Goal: Task Accomplishment & Management: Manage account settings

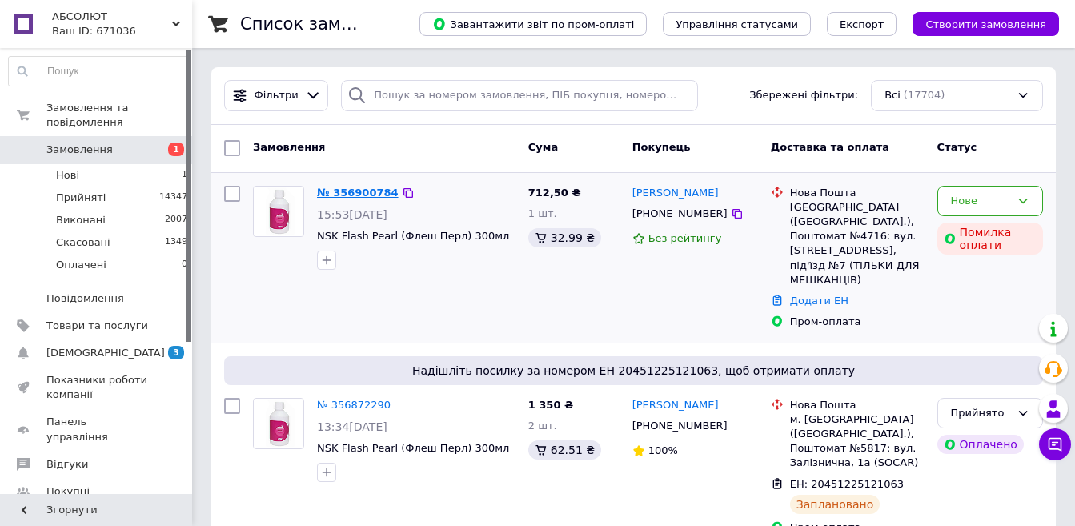
click at [349, 189] on link "№ 356900784" at bounding box center [358, 193] width 82 height 12
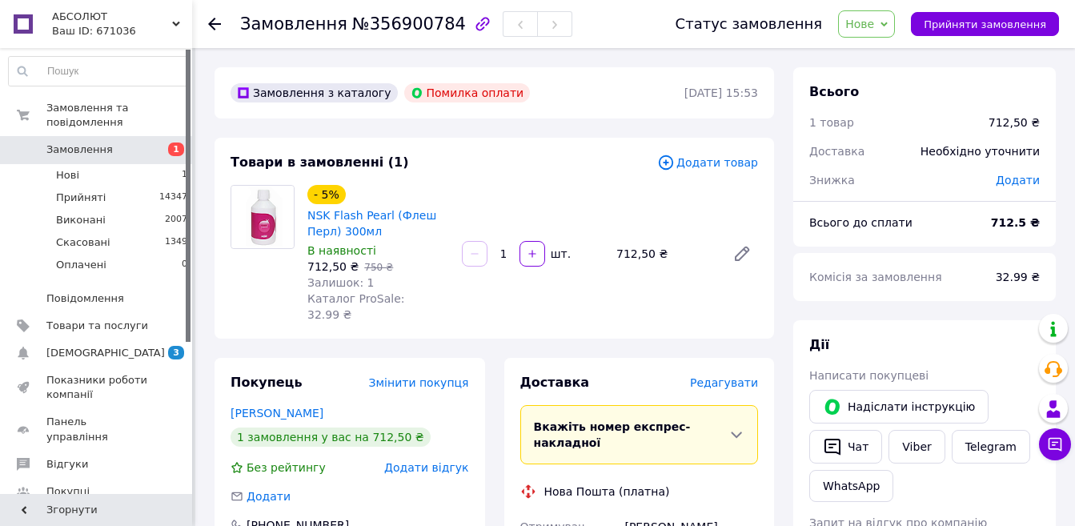
scroll to position [80, 0]
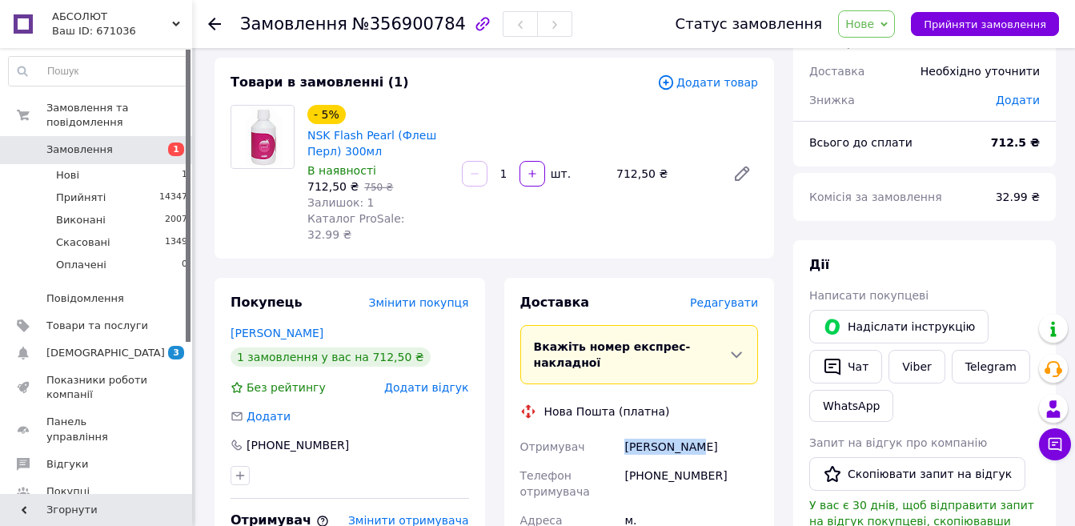
drag, startPoint x: 625, startPoint y: 416, endPoint x: 697, endPoint y: 419, distance: 72.1
click at [705, 432] on div "[PERSON_NAME]" at bounding box center [691, 446] width 140 height 29
copy div "[PERSON_NAME]"
drag, startPoint x: 648, startPoint y: 444, endPoint x: 705, endPoint y: 452, distance: 57.3
click at [715, 461] on div "[PHONE_NUMBER]" at bounding box center [691, 483] width 140 height 45
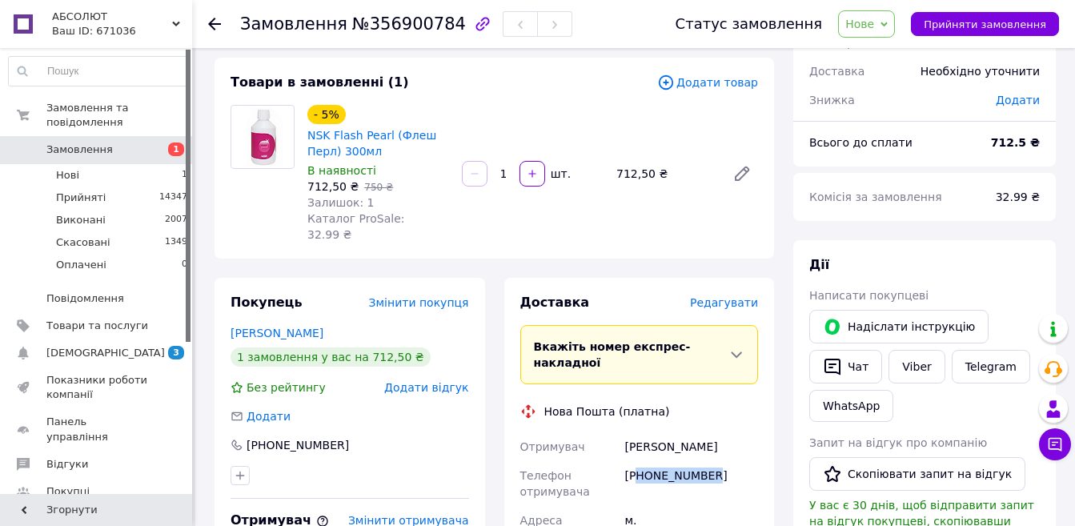
drag, startPoint x: 641, startPoint y: 440, endPoint x: 717, endPoint y: 441, distance: 76.1
click at [717, 461] on div "[PHONE_NUMBER]" at bounding box center [691, 483] width 140 height 45
drag, startPoint x: 691, startPoint y: 440, endPoint x: 669, endPoint y: 480, distance: 45.9
drag, startPoint x: 644, startPoint y: 442, endPoint x: 730, endPoint y: 444, distance: 86.5
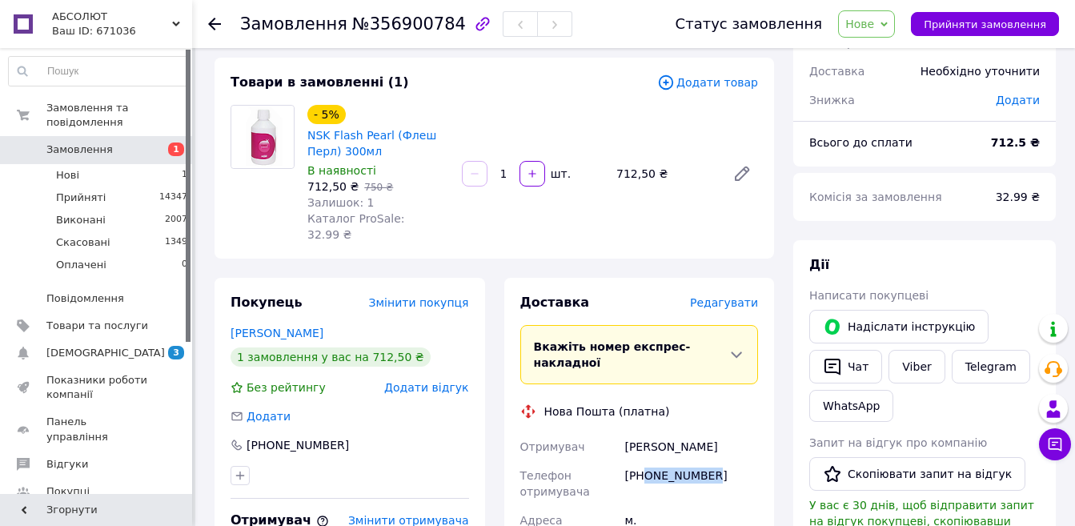
click at [730, 461] on div "[PHONE_NUMBER]" at bounding box center [691, 483] width 140 height 45
copy div "0938148443"
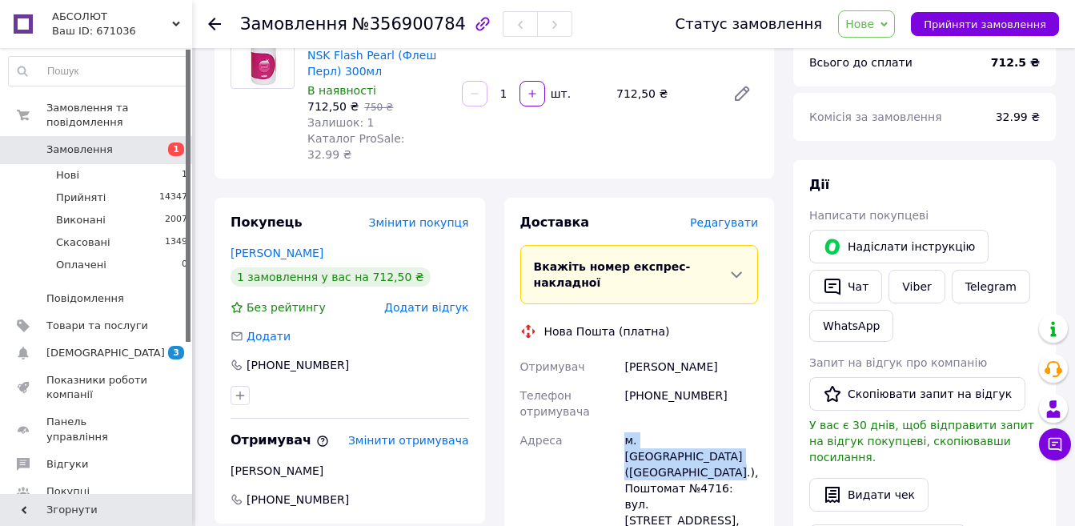
drag, startPoint x: 611, startPoint y: 407, endPoint x: 717, endPoint y: 420, distance: 107.3
click at [717, 420] on div "Отримувач [PERSON_NAME] Телефон отримувача [PHONE_NUMBER] [GEOGRAPHIC_DATA] м. …" at bounding box center [639, 510] width 245 height 317
copy div "Адреса [PERSON_NAME]. [GEOGRAPHIC_DATA] ([GEOGRAPHIC_DATA].), Поштомат №4716"
drag, startPoint x: 797, startPoint y: 416, endPoint x: 741, endPoint y: 437, distance: 59.0
click at [794, 418] on div "[PERSON_NAME] покупцеві   [PERSON_NAME] інструкцію   Чат Viber Telegram WhatsAp…" at bounding box center [925, 387] width 263 height 454
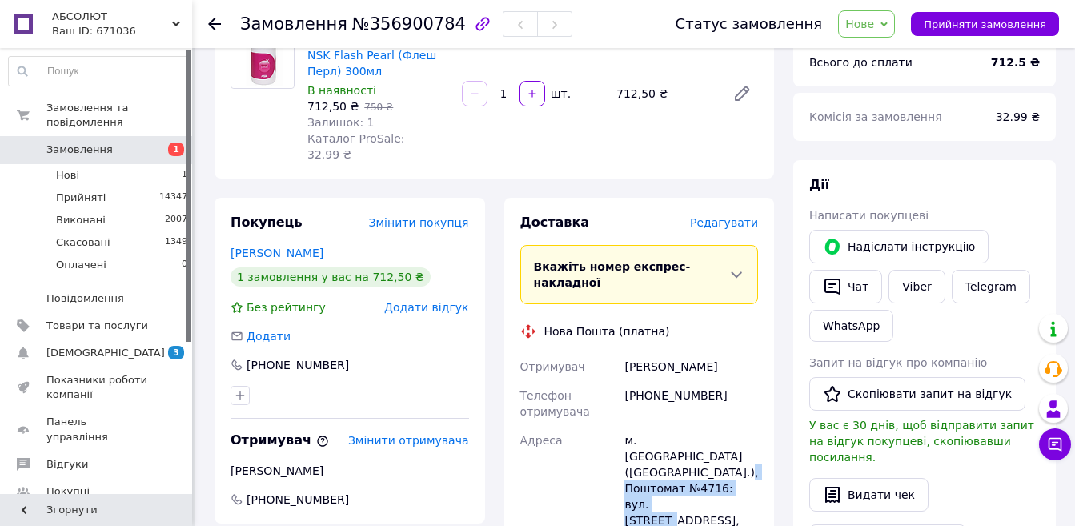
drag, startPoint x: 725, startPoint y: 424, endPoint x: 641, endPoint y: 450, distance: 88.1
click at [641, 450] on div "м. [GEOGRAPHIC_DATA] ([GEOGRAPHIC_DATA].), Поштомат №4716: вул. [STREET_ADDRESS…" at bounding box center [691, 496] width 140 height 141
copy div "вул. [PERSON_NAME][STREET_ADDRESS], під'їзд №7"
drag, startPoint x: 1000, startPoint y: 28, endPoint x: 990, endPoint y: 43, distance: 18.0
click at [1001, 27] on span "Прийняти замовлення" at bounding box center [985, 24] width 123 height 12
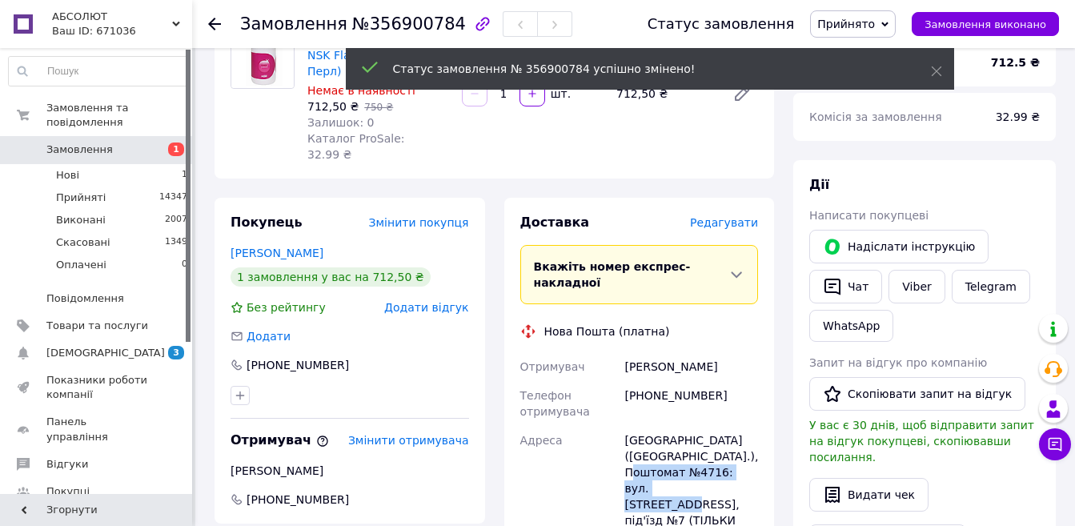
scroll to position [0, 0]
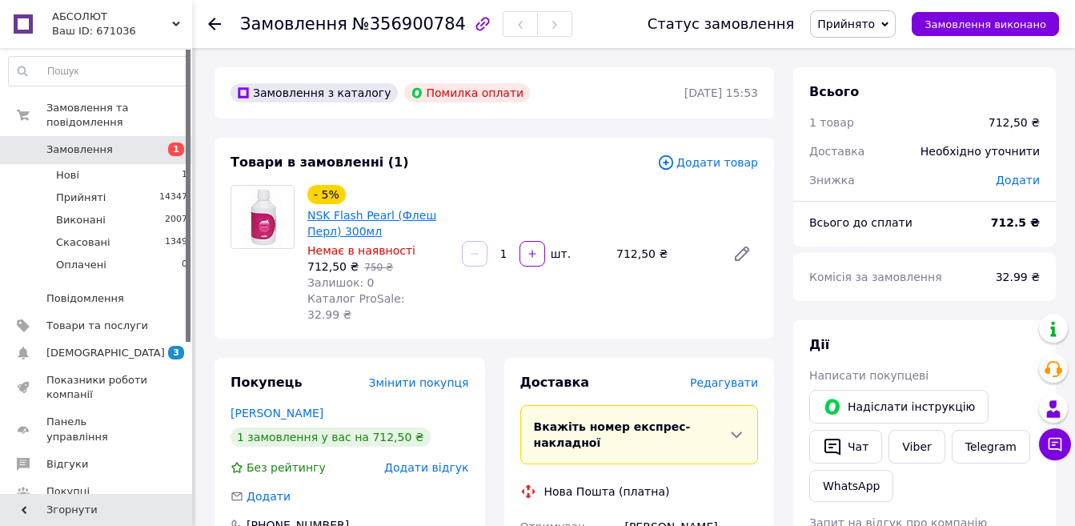
click at [352, 219] on link "NSK Flash Pearl (Флеш Перл) 300мл" at bounding box center [371, 223] width 129 height 29
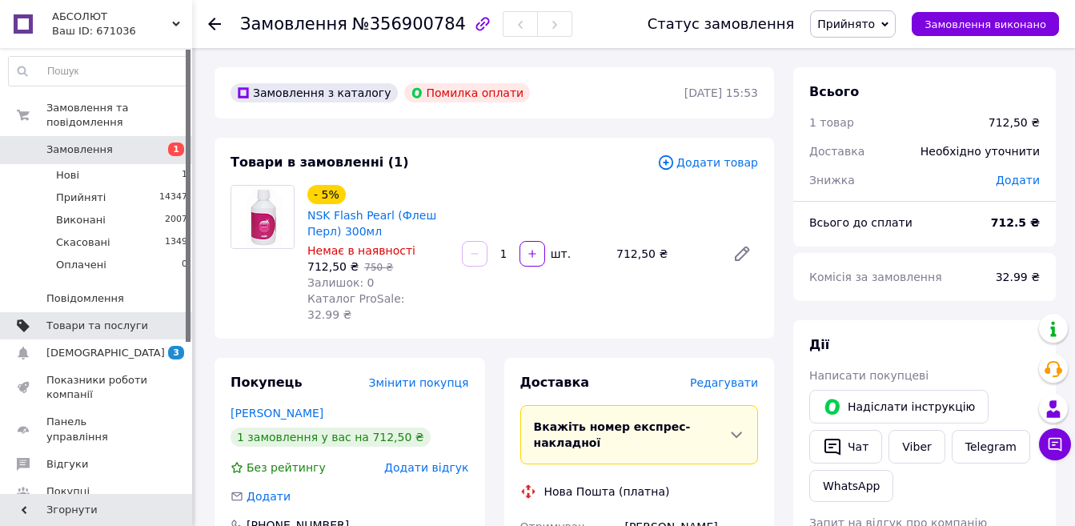
click at [82, 319] on span "Товари та послуги" at bounding box center [97, 326] width 102 height 14
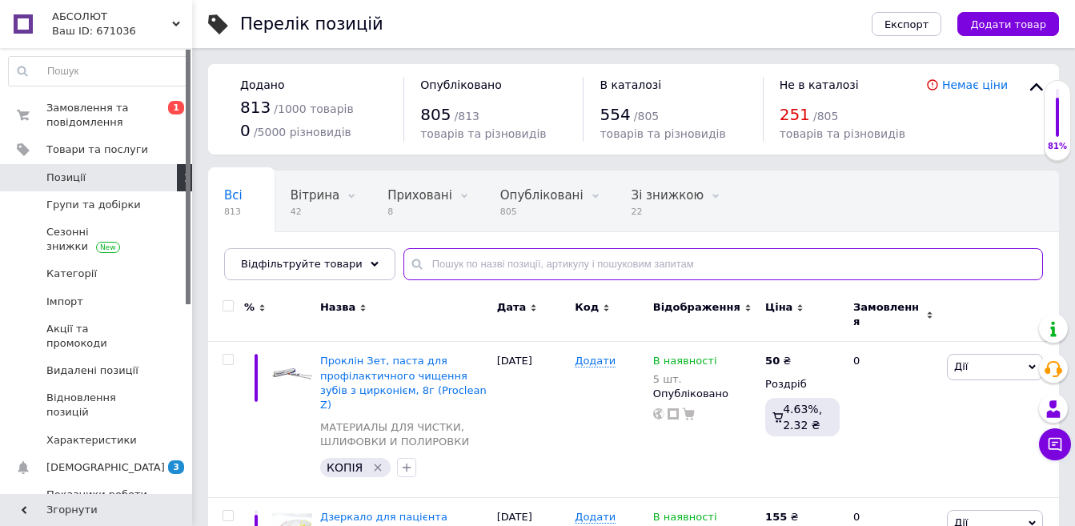
click at [483, 269] on input "text" at bounding box center [724, 264] width 640 height 32
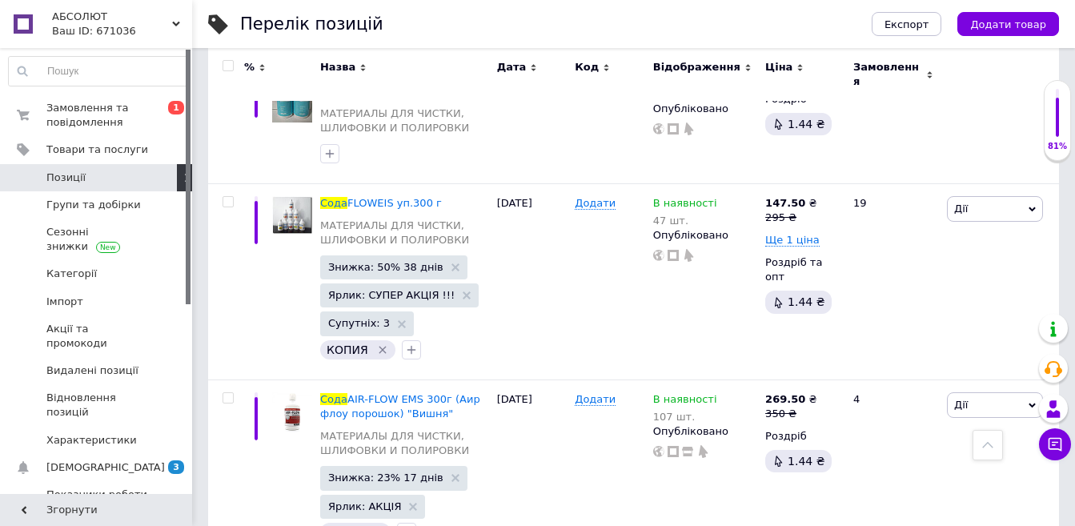
scroll to position [992, 0]
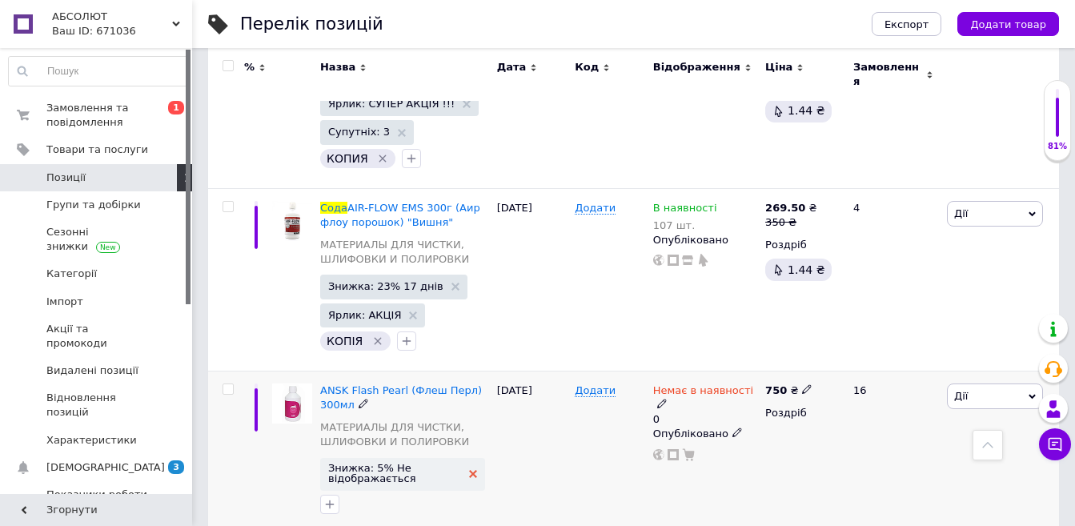
type input "сода"
click at [469, 470] on icon at bounding box center [473, 474] width 8 height 8
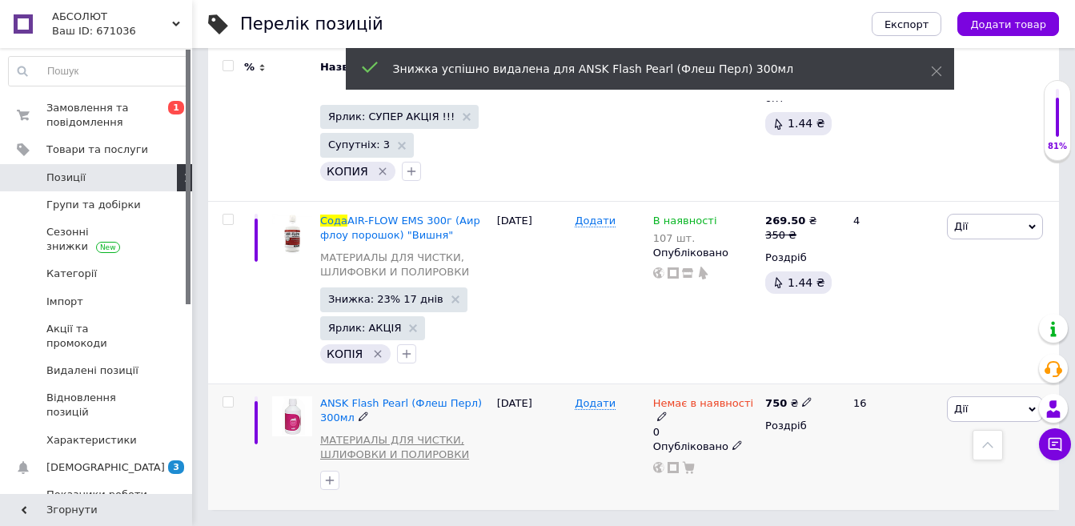
scroll to position [954, 0]
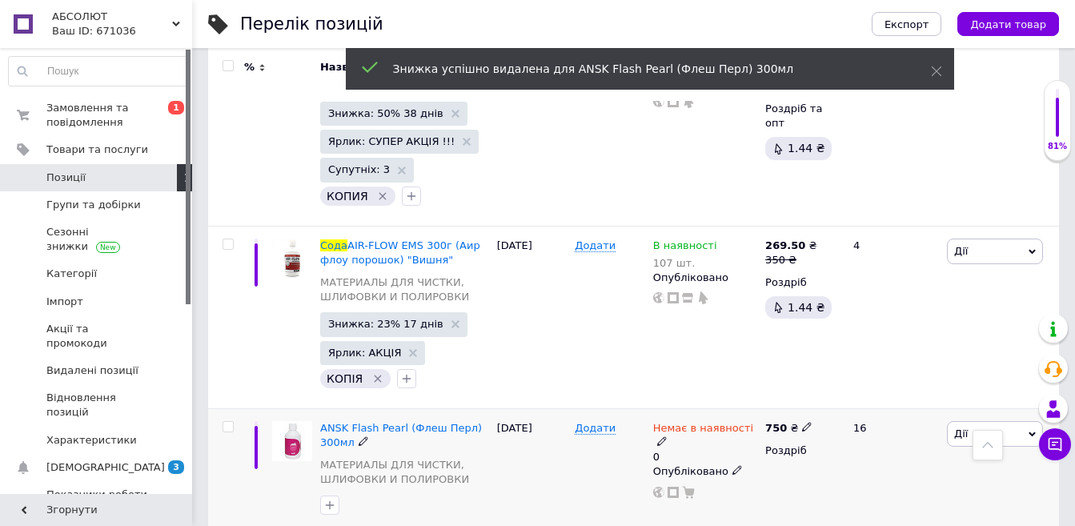
click at [802, 423] on use at bounding box center [806, 427] width 9 height 9
drag, startPoint x: 878, startPoint y: 387, endPoint x: 818, endPoint y: 380, distance: 61.2
click at [818, 380] on div "Ціна 750 Валюта ₴ $ EUR CHF GBP ¥ PLN ₸ MDL HUF KGS CNY TRY KRW lei" at bounding box center [921, 429] width 218 height 134
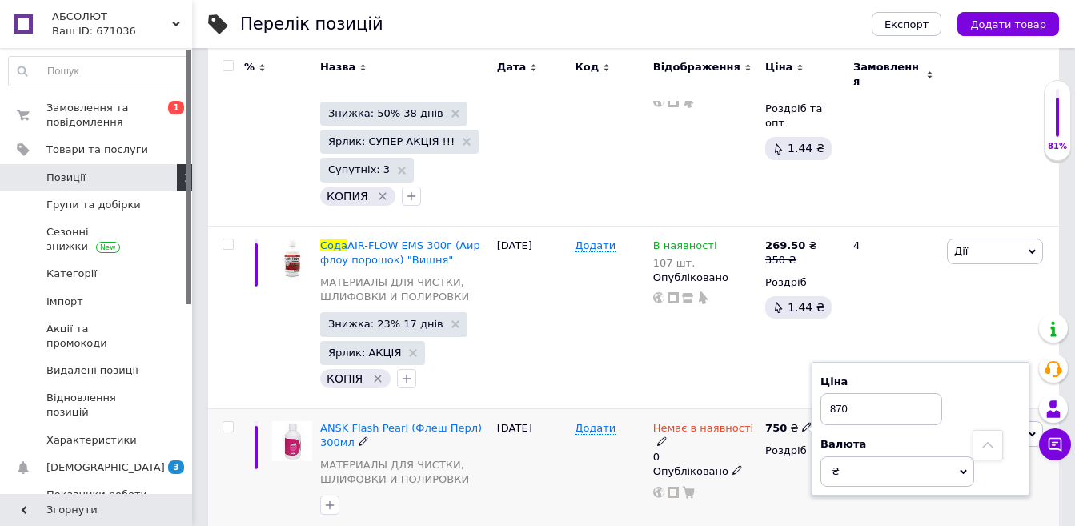
type input "870"
click at [667, 436] on icon at bounding box center [662, 441] width 10 height 10
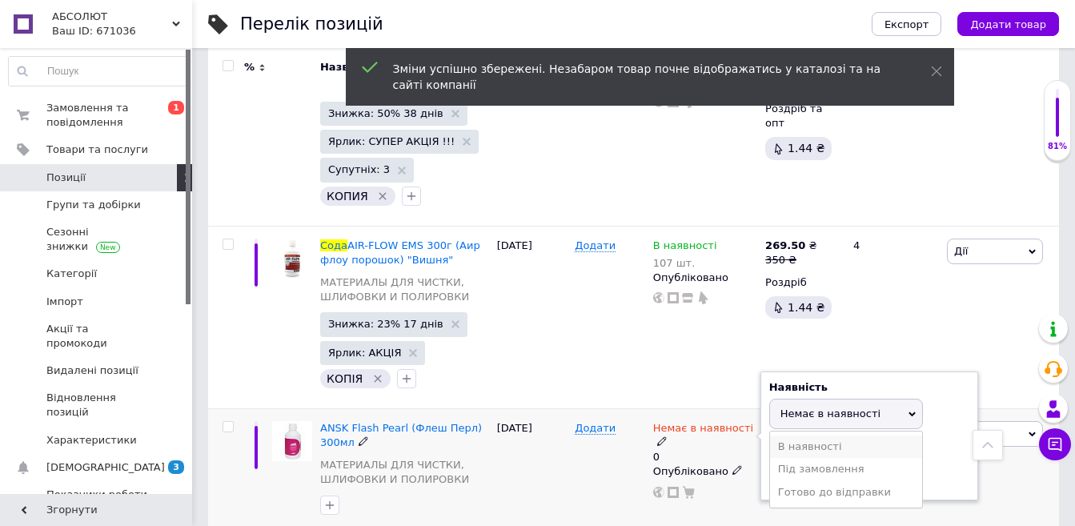
click at [781, 436] on li "В наявності" at bounding box center [846, 447] width 152 height 22
drag, startPoint x: 794, startPoint y: 447, endPoint x: 758, endPoint y: 452, distance: 35.7
click at [761, 452] on div "Наявність В наявності Немає в наявності Під замовлення Готово до відправки Зали…" at bounding box center [870, 437] width 218 height 130
type input "4"
click at [591, 457] on div "Додати" at bounding box center [610, 471] width 78 height 126
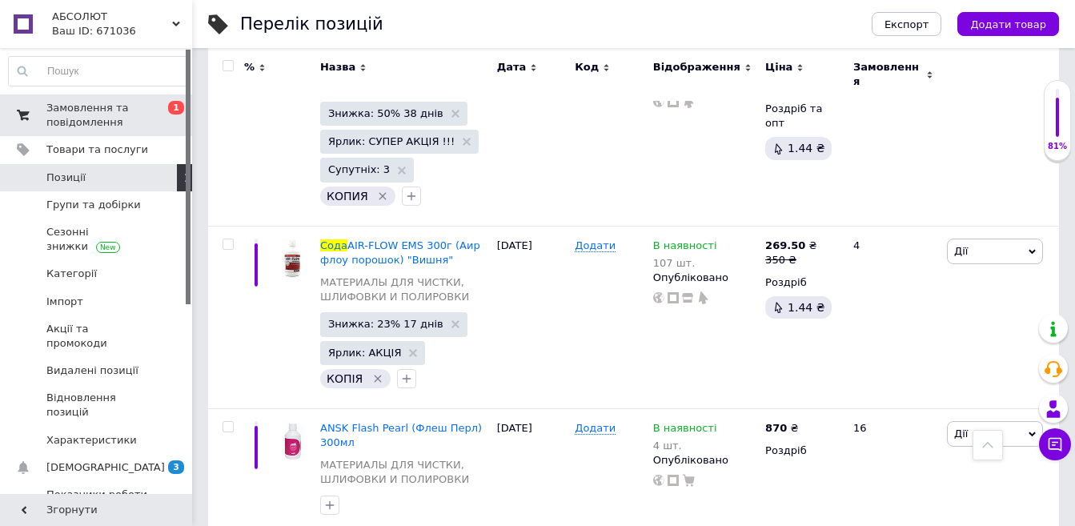
click at [84, 129] on span "Замовлення та повідомлення" at bounding box center [97, 115] width 102 height 29
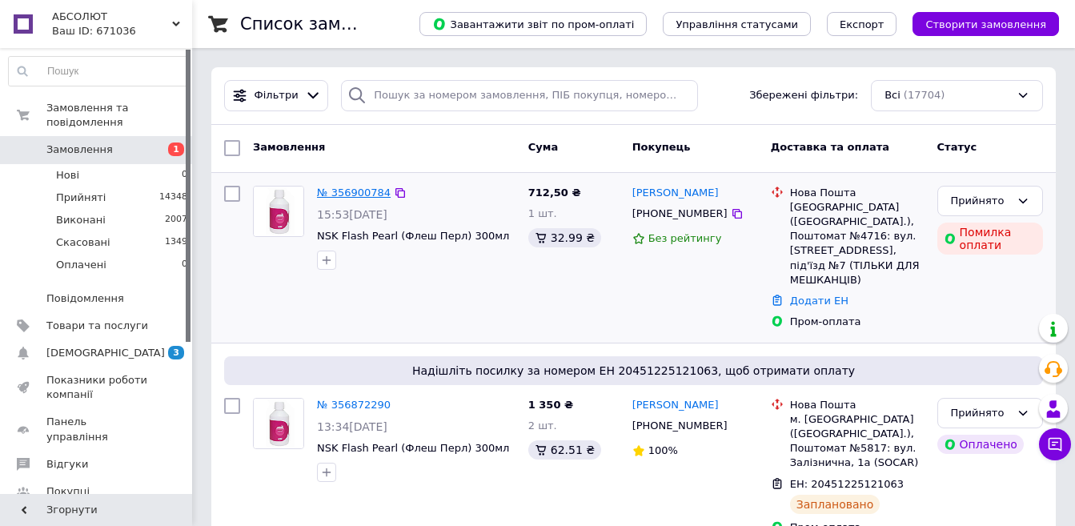
click at [352, 194] on link "№ 356900784" at bounding box center [354, 193] width 74 height 12
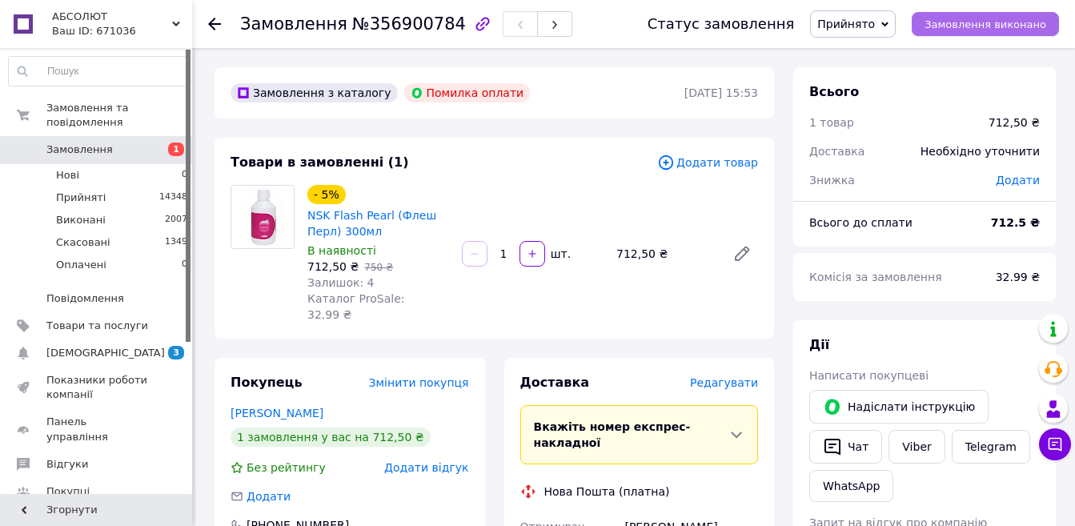
click at [972, 25] on span "Замовлення виконано" at bounding box center [986, 24] width 122 height 12
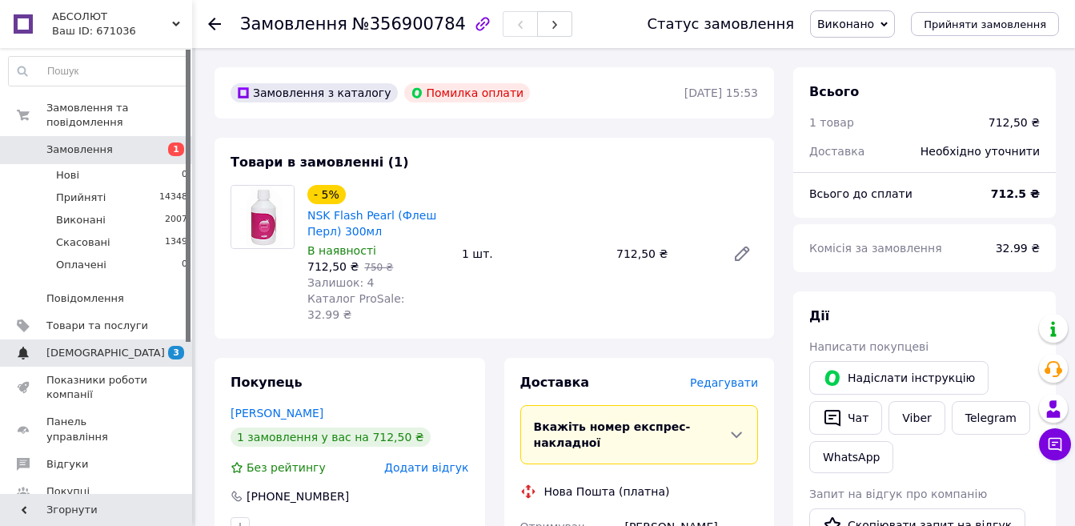
click at [61, 346] on span "[DEMOGRAPHIC_DATA]" at bounding box center [105, 353] width 119 height 14
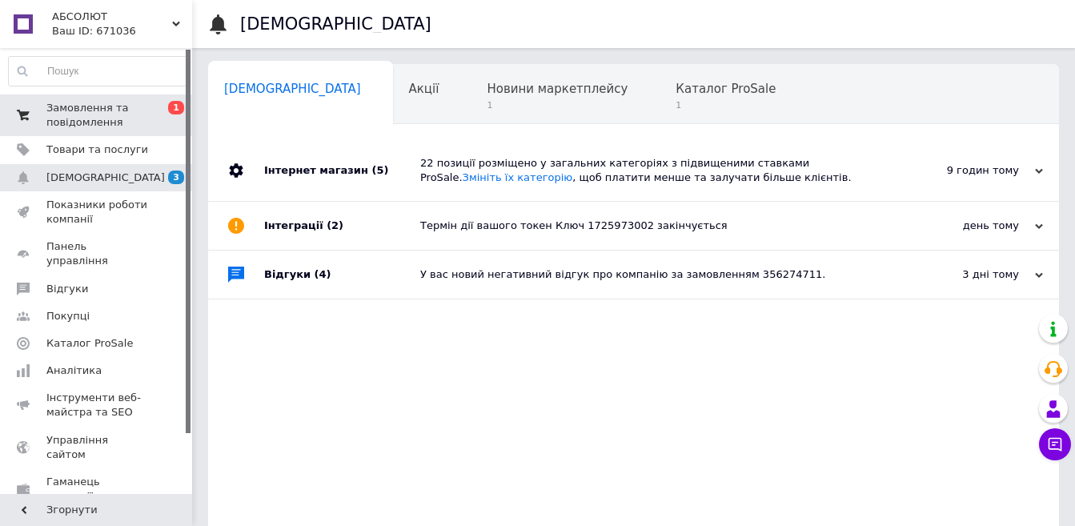
click at [76, 121] on span "Замовлення та повідомлення" at bounding box center [97, 115] width 102 height 29
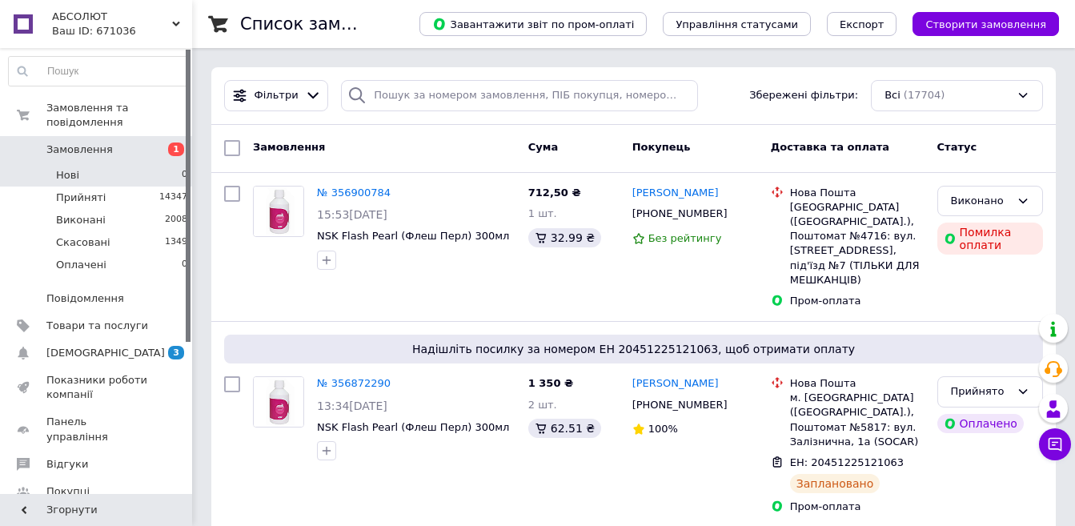
click at [69, 168] on span "Нові" at bounding box center [67, 175] width 23 height 14
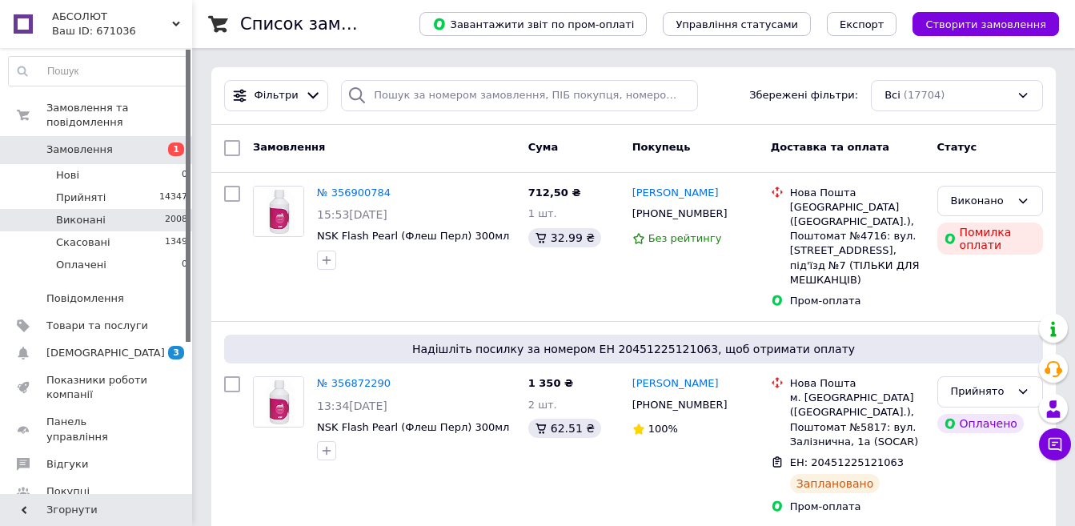
click at [74, 191] on span "Прийняті" at bounding box center [81, 198] width 50 height 14
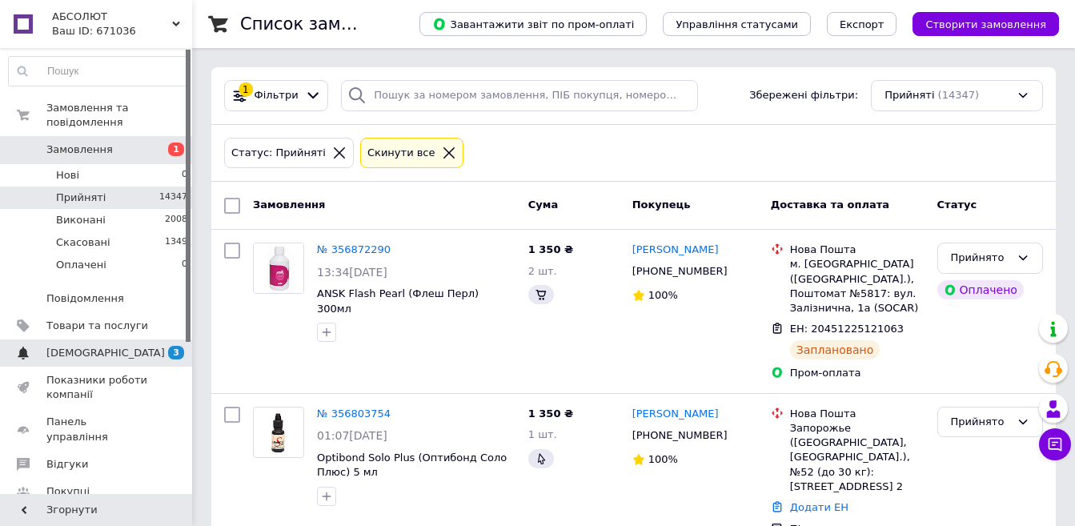
click at [86, 346] on span "[DEMOGRAPHIC_DATA]" at bounding box center [105, 353] width 119 height 14
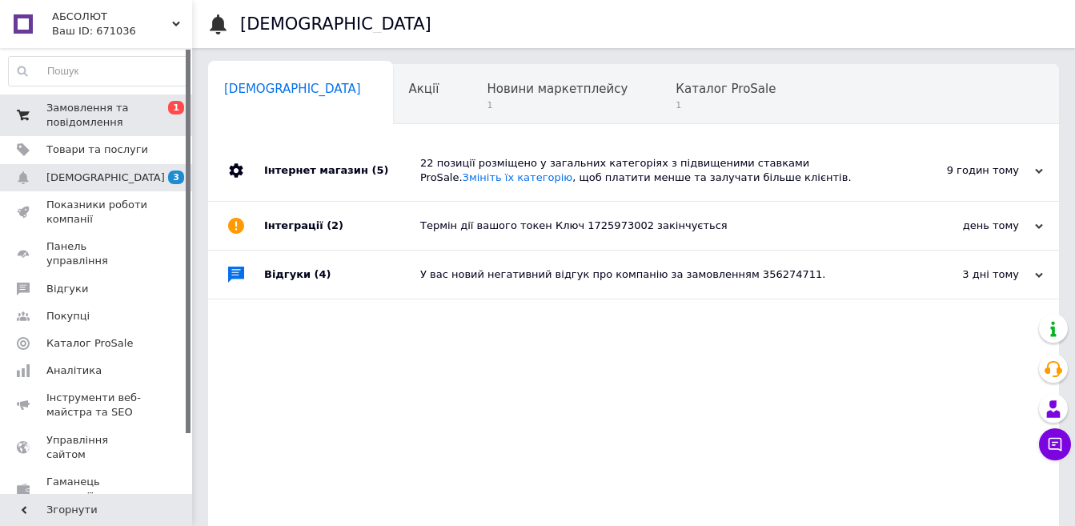
click at [85, 122] on span "Замовлення та повідомлення" at bounding box center [97, 115] width 102 height 29
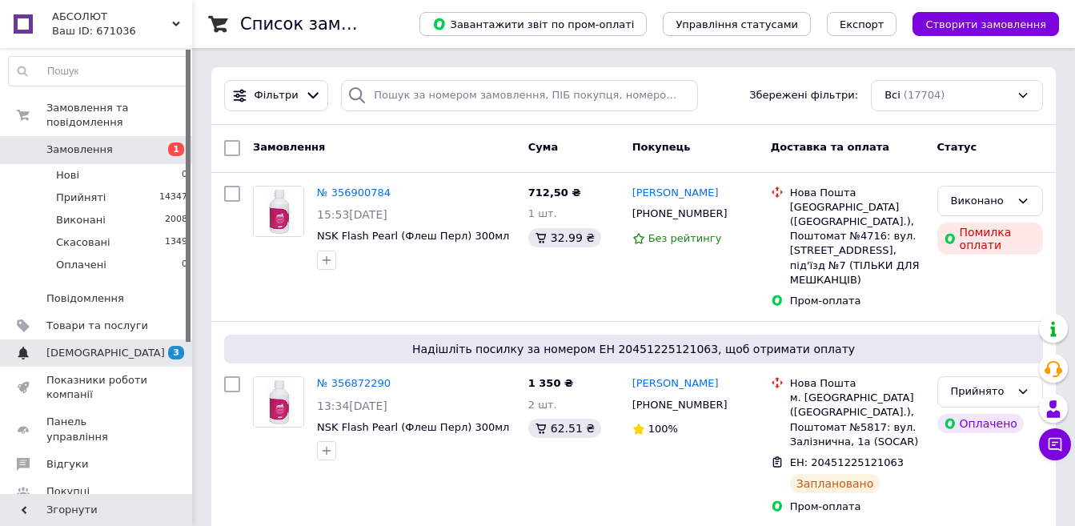
click at [88, 346] on span "[DEMOGRAPHIC_DATA]" at bounding box center [105, 353] width 119 height 14
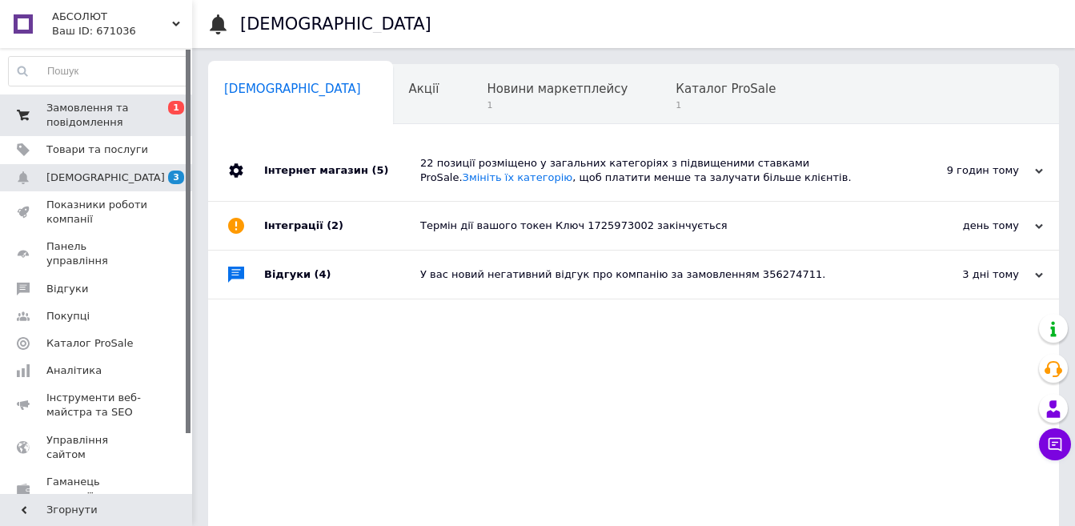
click at [111, 106] on span "Замовлення та повідомлення" at bounding box center [97, 115] width 102 height 29
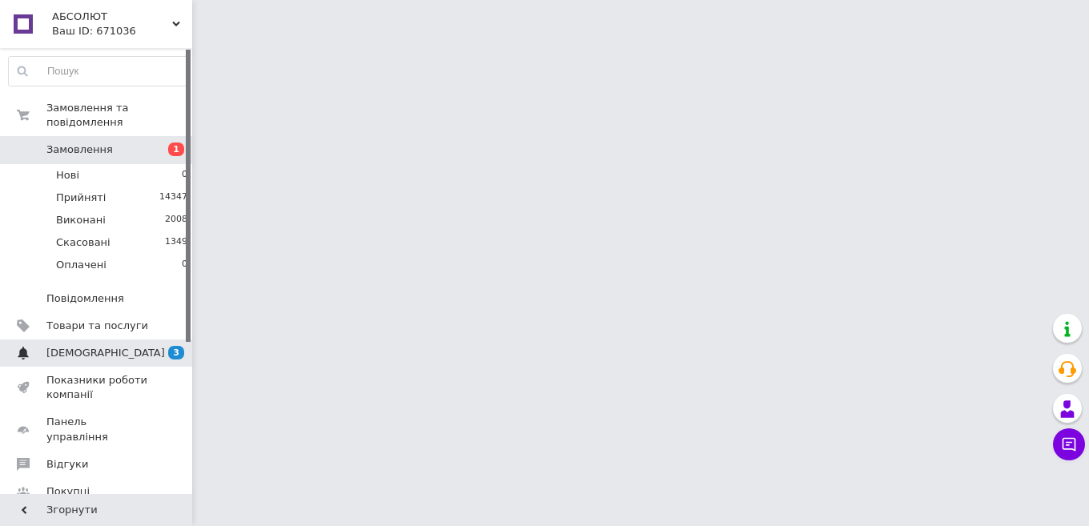
click at [74, 346] on span "[DEMOGRAPHIC_DATA]" at bounding box center [105, 353] width 119 height 14
click at [78, 346] on span "[DEMOGRAPHIC_DATA]" at bounding box center [105, 353] width 119 height 14
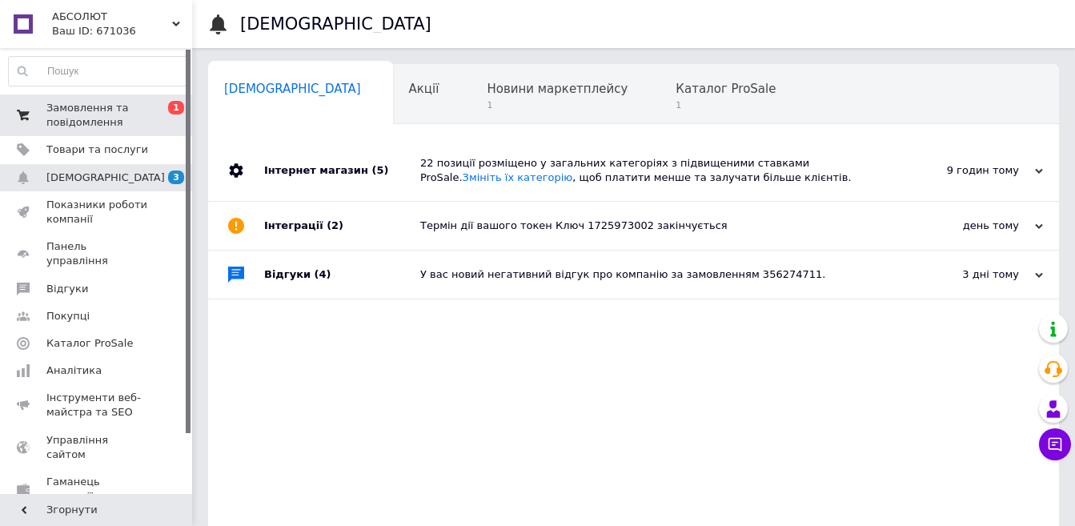
click at [78, 105] on span "Замовлення та повідомлення" at bounding box center [97, 115] width 102 height 29
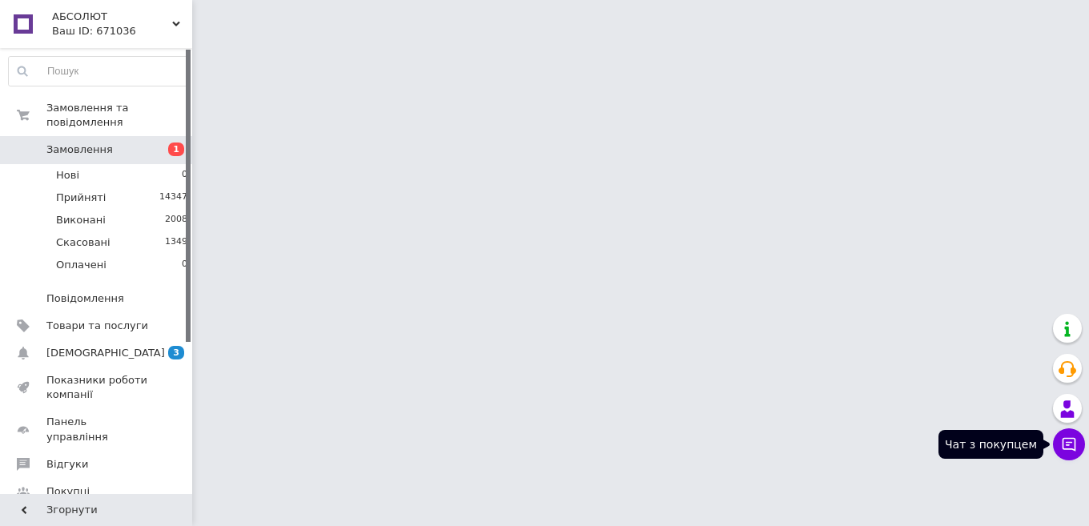
click at [1066, 440] on icon at bounding box center [1069, 444] width 16 height 16
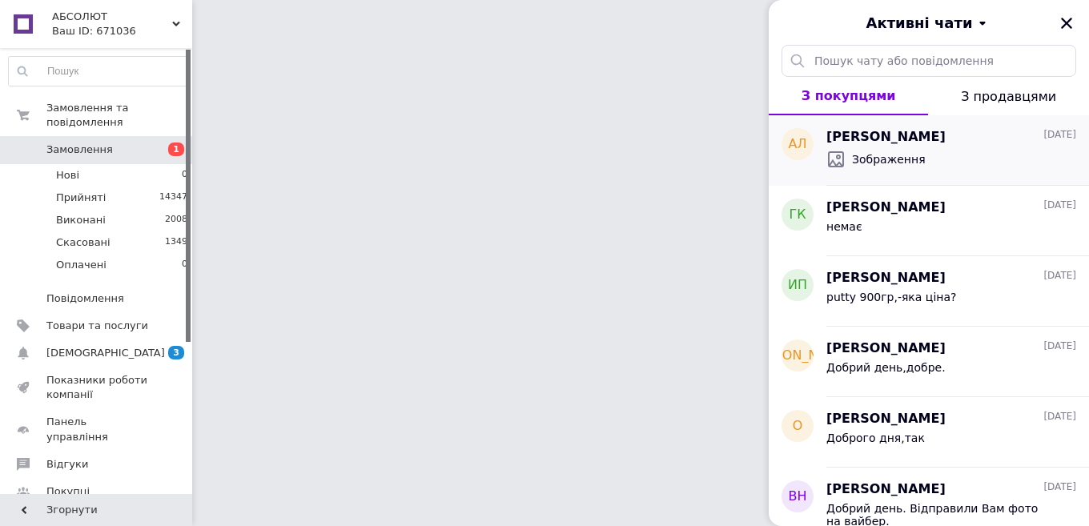
click at [871, 153] on span "Зображення" at bounding box center [889, 159] width 74 height 16
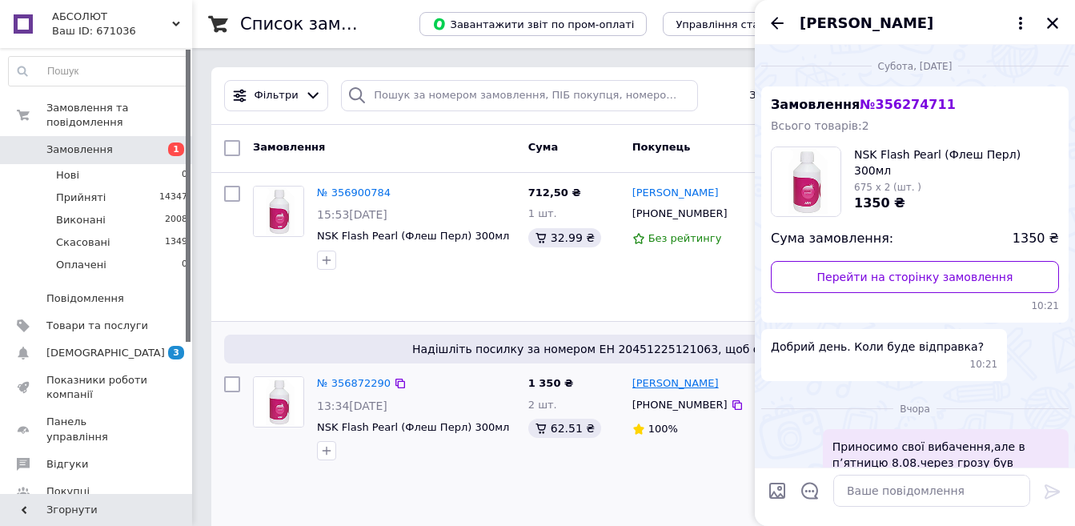
scroll to position [271, 0]
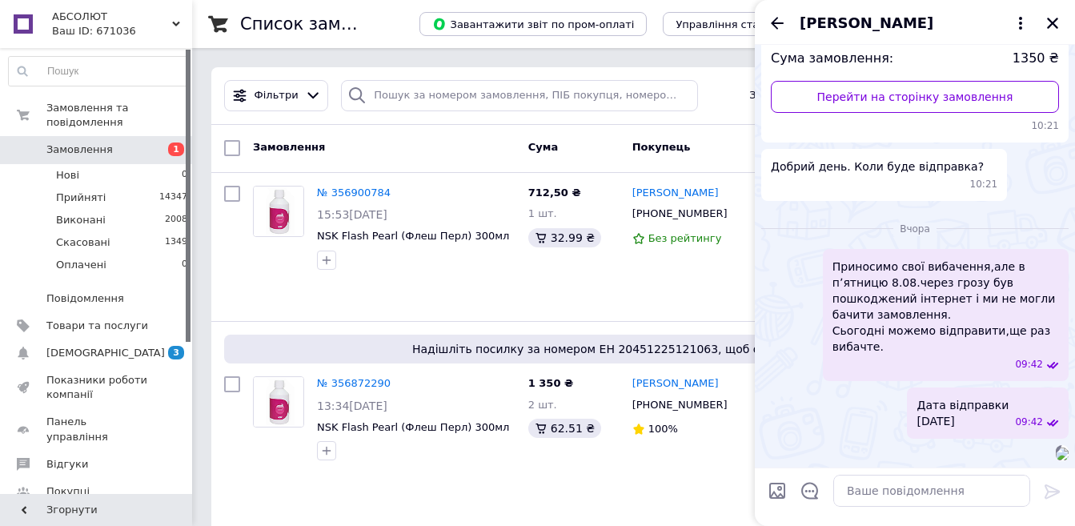
click at [1056, 448] on img at bounding box center [1062, 454] width 13 height 13
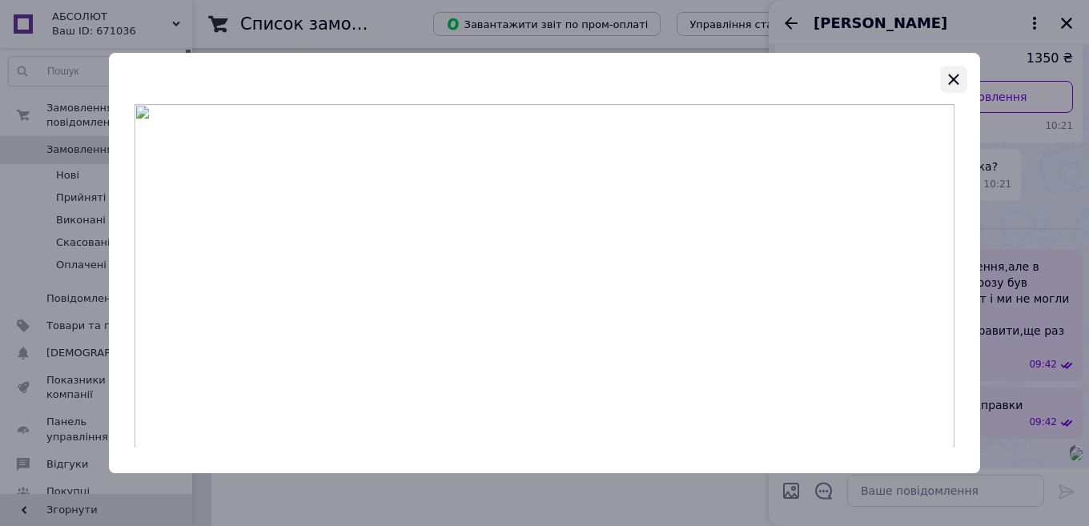
click at [952, 76] on icon "button" at bounding box center [953, 79] width 19 height 19
